Goal: Transaction & Acquisition: Obtain resource

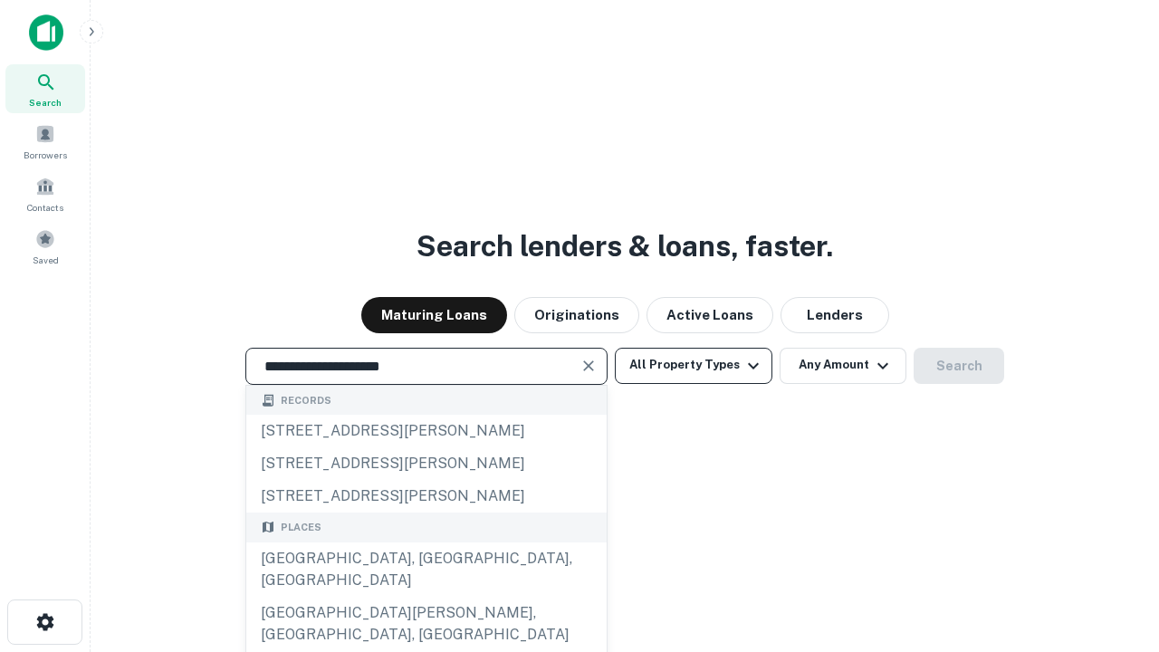
click at [426, 597] on div "Santa Monica, CA, USA" at bounding box center [426, 570] width 360 height 54
click at [694, 365] on button "All Property Types" at bounding box center [694, 366] width 158 height 36
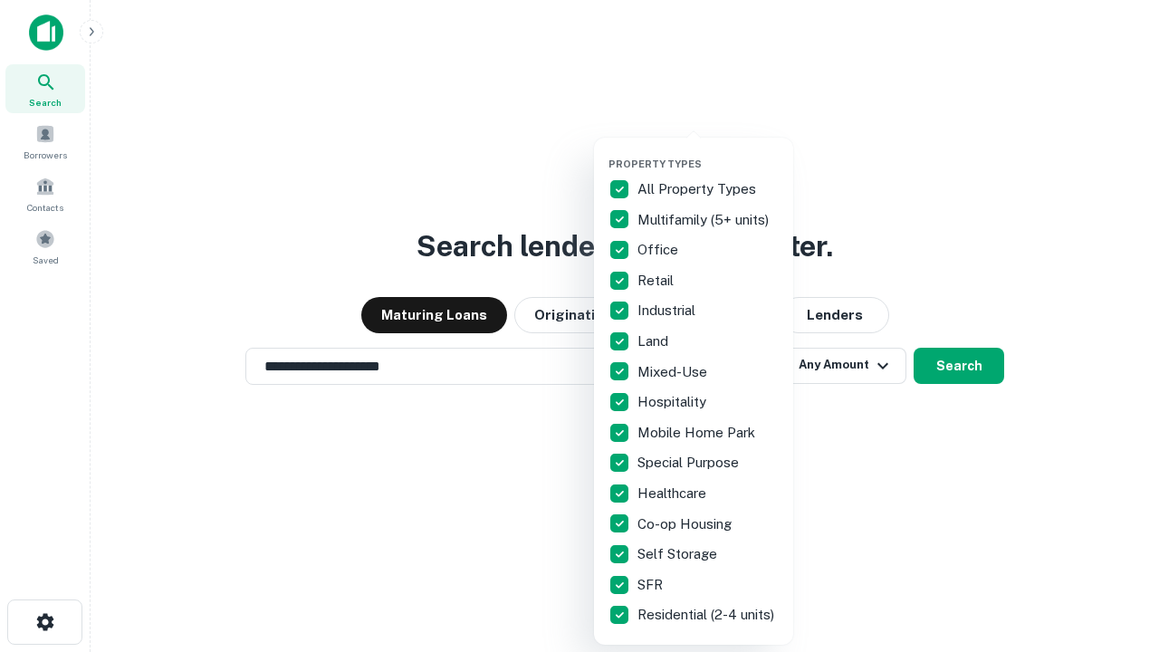
type input "**********"
click at [708, 152] on button "button" at bounding box center [708, 152] width 199 height 1
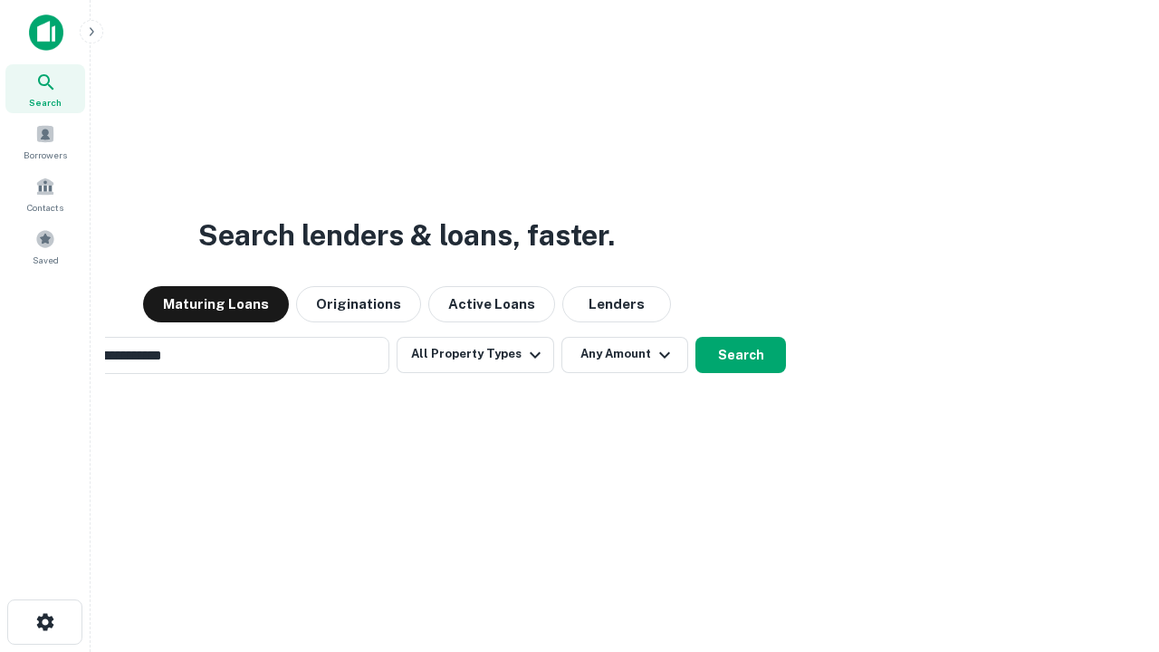
scroll to position [28, 0]
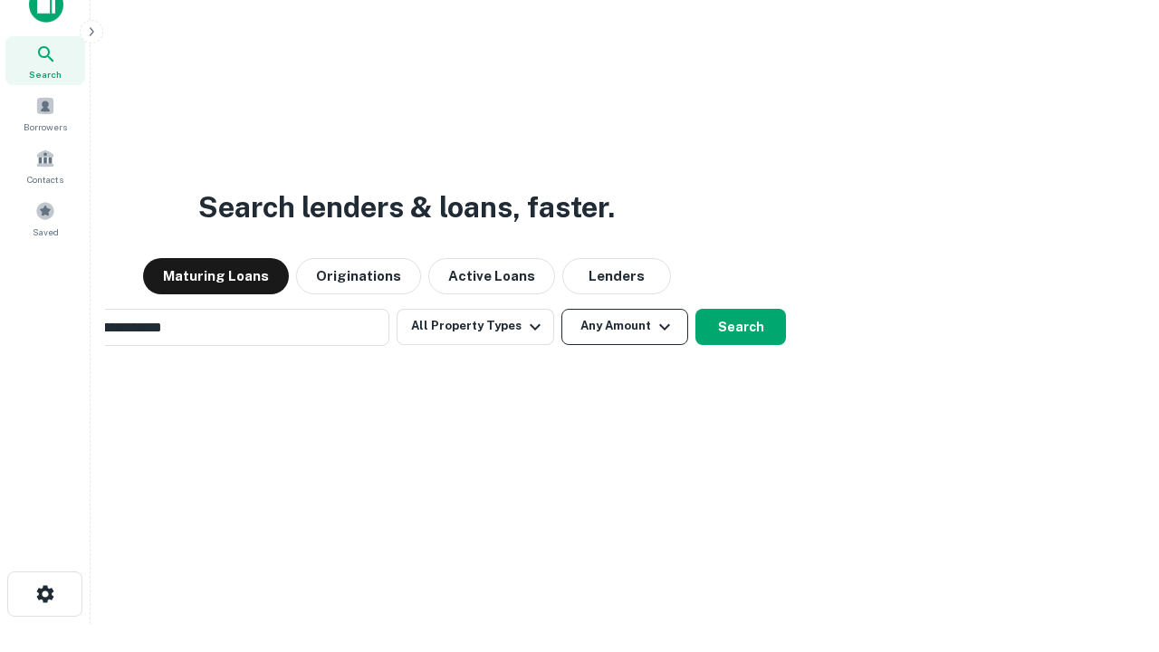
click at [562, 309] on button "Any Amount" at bounding box center [625, 327] width 127 height 36
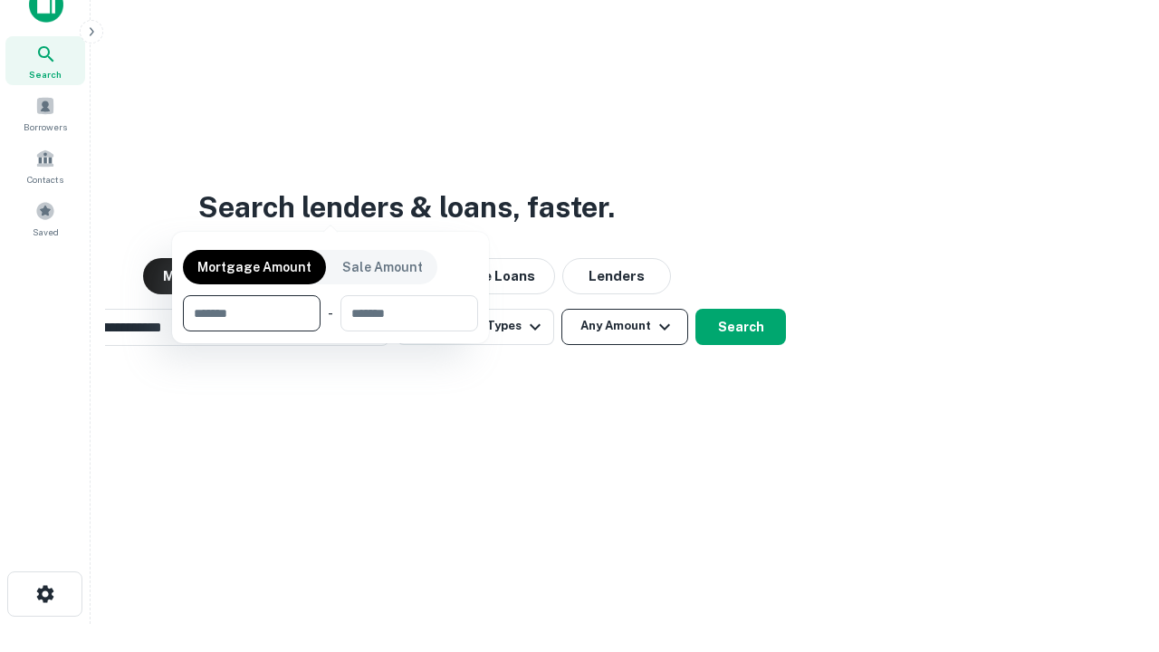
scroll to position [29, 0]
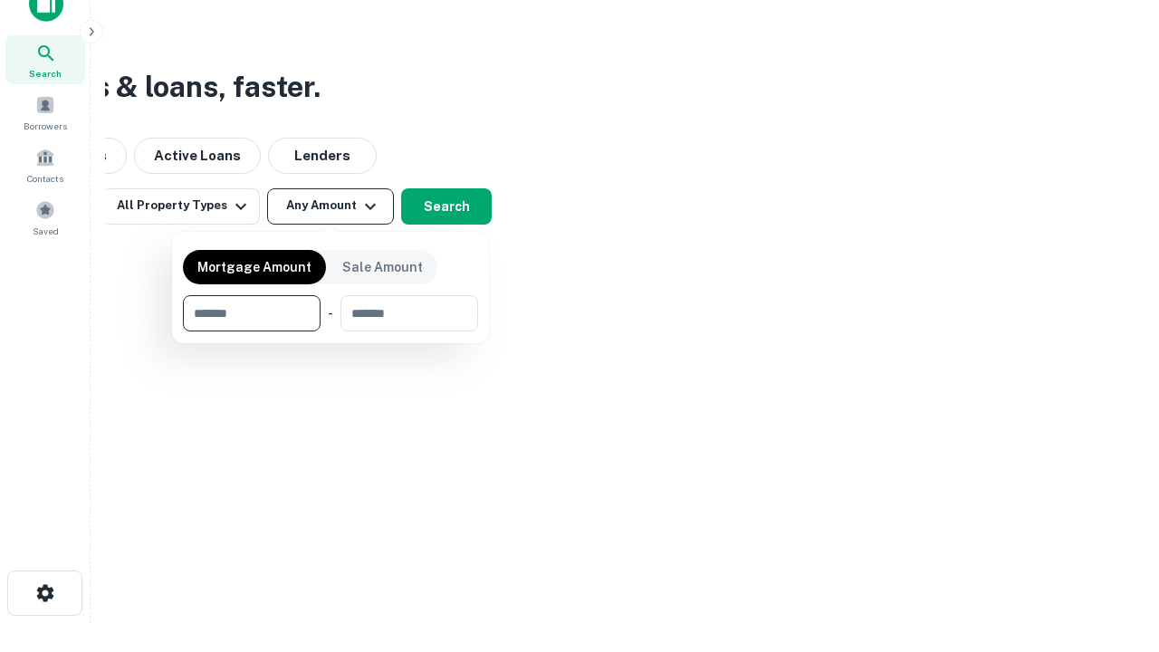
type input "*******"
click at [331, 331] on button "button" at bounding box center [330, 331] width 295 height 1
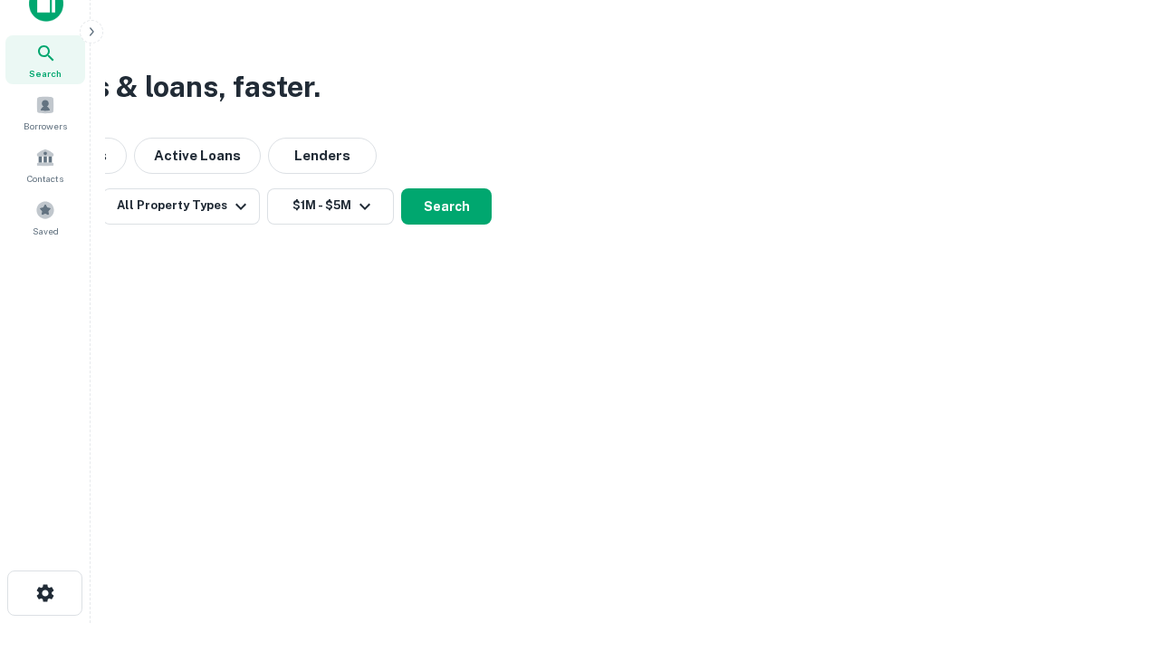
scroll to position [28, 0]
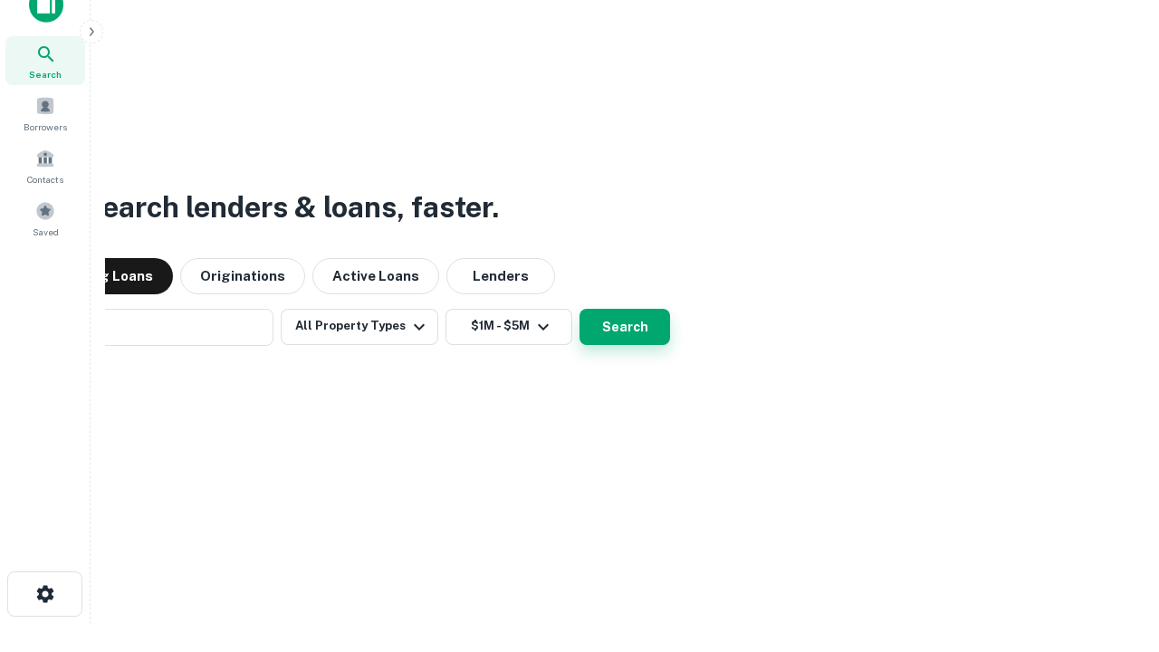
click at [580, 309] on button "Search" at bounding box center [625, 327] width 91 height 36
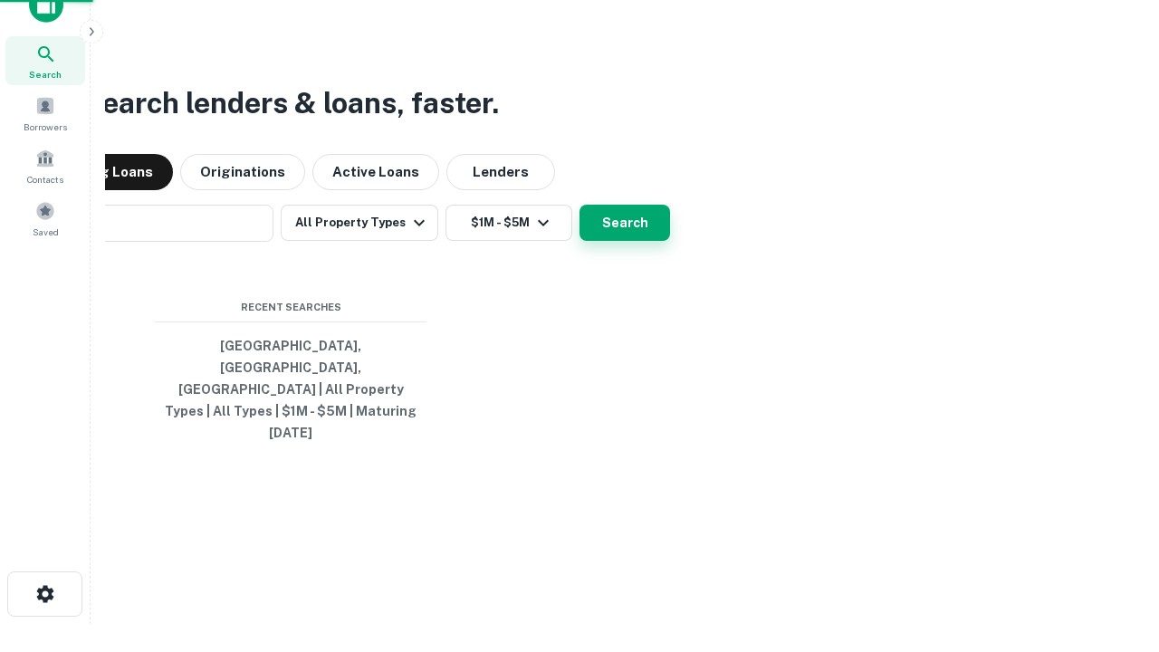
scroll to position [29, 0]
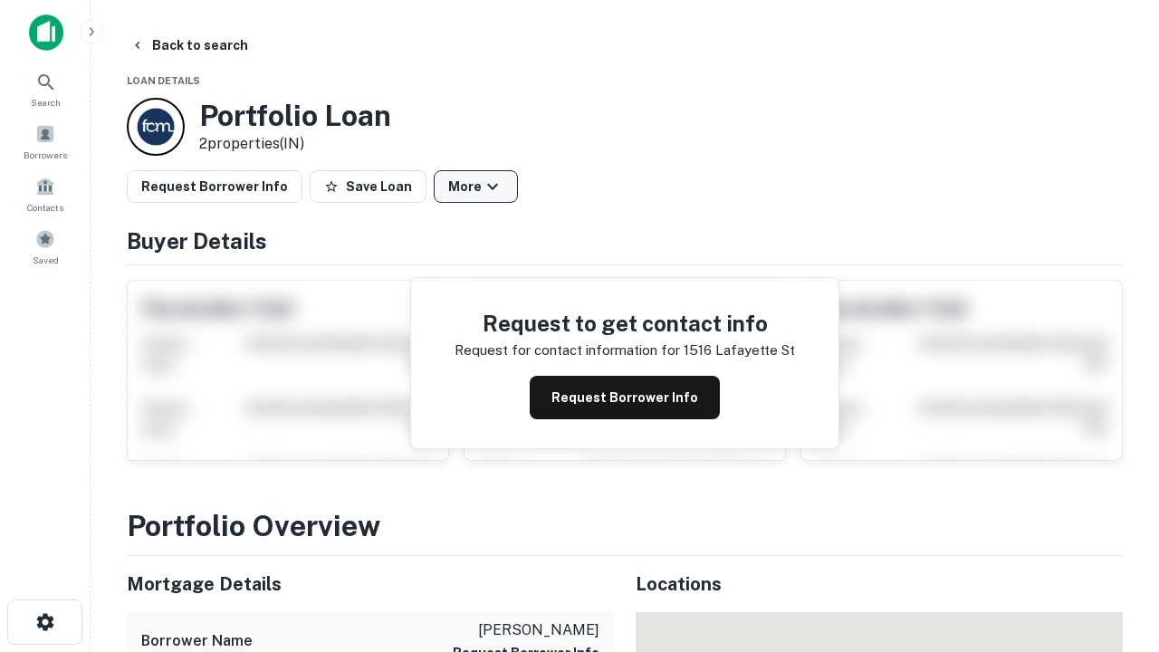
click at [475, 187] on button "More" at bounding box center [476, 186] width 84 height 33
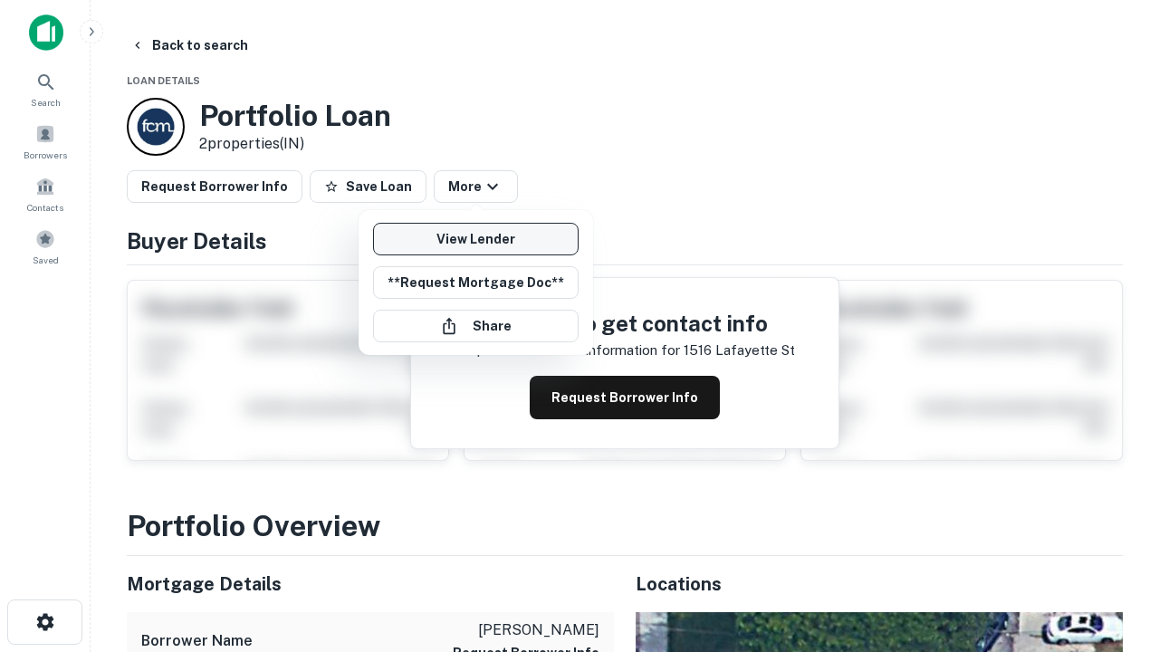
click at [475, 239] on link "View Lender" at bounding box center [476, 239] width 206 height 33
